Goal: Book appointment/travel/reservation

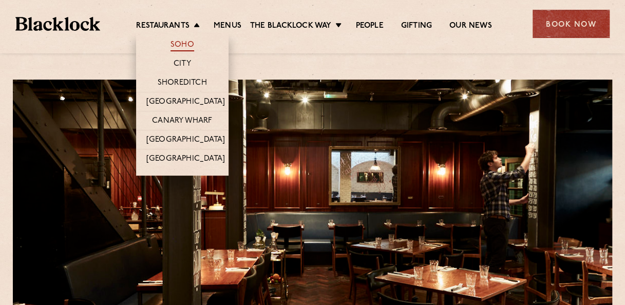
click at [170, 45] on link "Soho" at bounding box center [182, 45] width 24 height 11
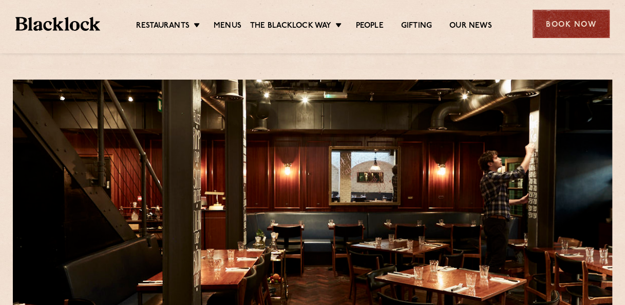
click at [586, 30] on div "Book Now" at bounding box center [570, 24] width 77 height 28
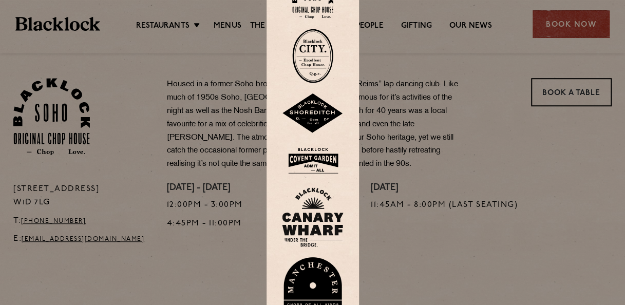
scroll to position [327, 0]
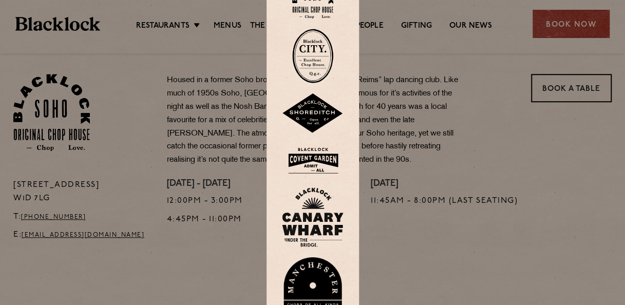
drag, startPoint x: 626, startPoint y: 124, endPoint x: 402, endPoint y: 243, distance: 253.1
click at [402, 243] on div at bounding box center [312, 152] width 625 height 305
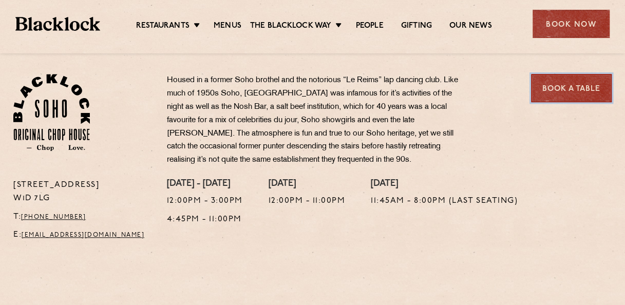
click at [567, 88] on link "Book a Table" at bounding box center [571, 88] width 81 height 28
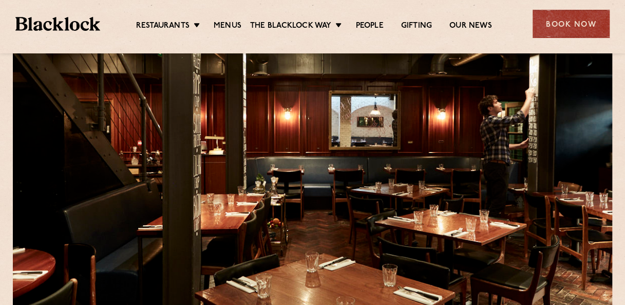
scroll to position [54, 0]
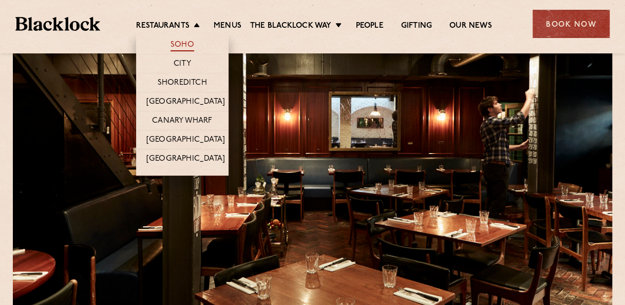
click at [170, 43] on link "Soho" at bounding box center [182, 45] width 24 height 11
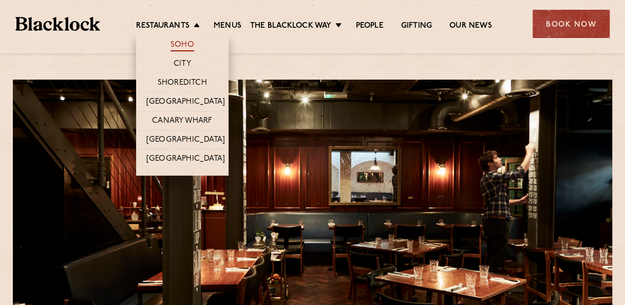
click at [170, 45] on link "Soho" at bounding box center [182, 45] width 24 height 11
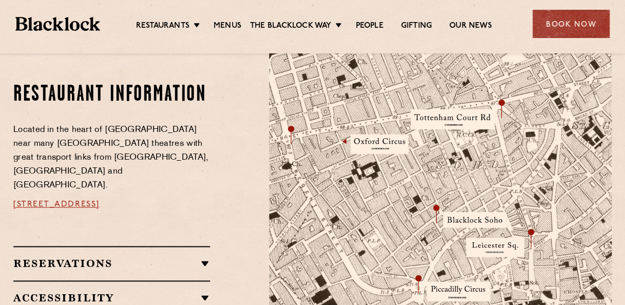
scroll to position [582, 0]
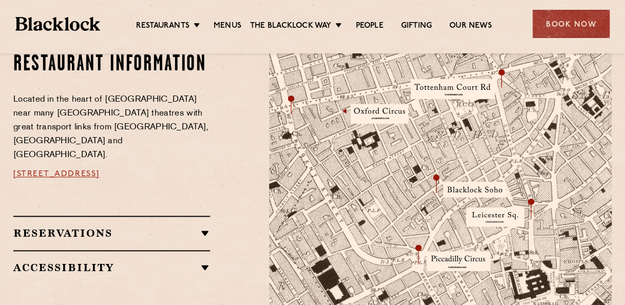
click at [204, 227] on h2 "Reservations" at bounding box center [111, 233] width 197 height 12
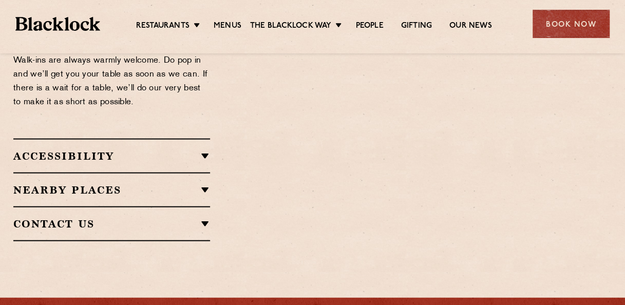
scroll to position [1000, 0]
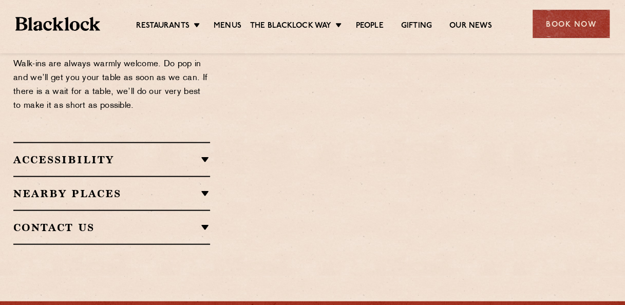
click at [203, 187] on h2 "Nearby Places" at bounding box center [111, 193] width 197 height 12
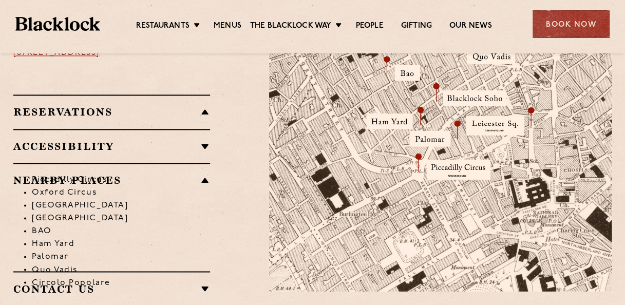
scroll to position [666, 0]
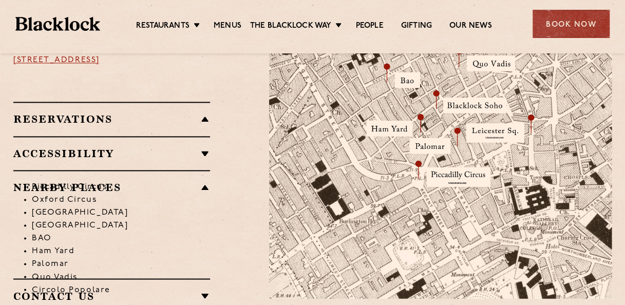
click at [201, 147] on h2 "Accessibility" at bounding box center [111, 153] width 197 height 12
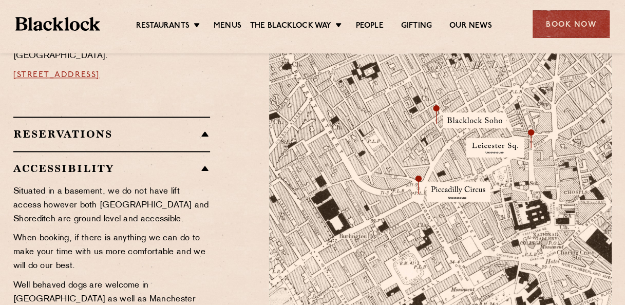
scroll to position [645, 0]
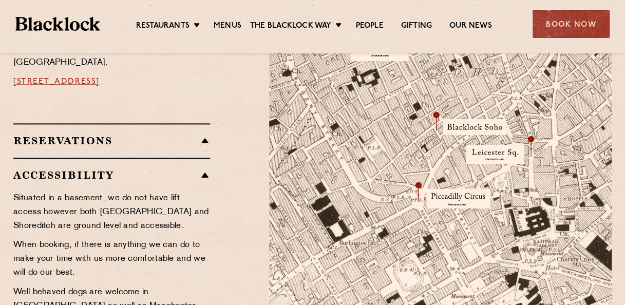
click at [465, 128] on img at bounding box center [440, 139] width 342 height 360
click at [506, 131] on img at bounding box center [440, 139] width 342 height 360
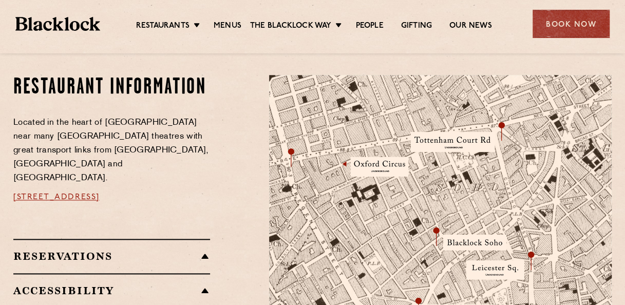
scroll to position [520, 0]
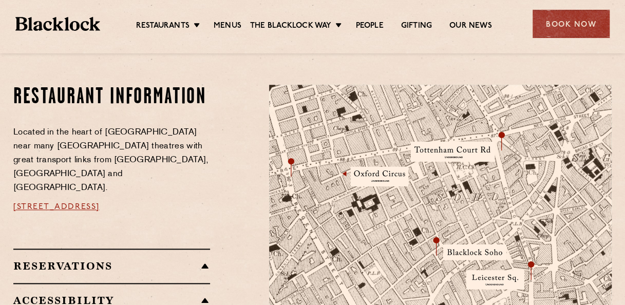
click at [100, 203] on link "[STREET_ADDRESS]" at bounding box center [56, 207] width 86 height 8
